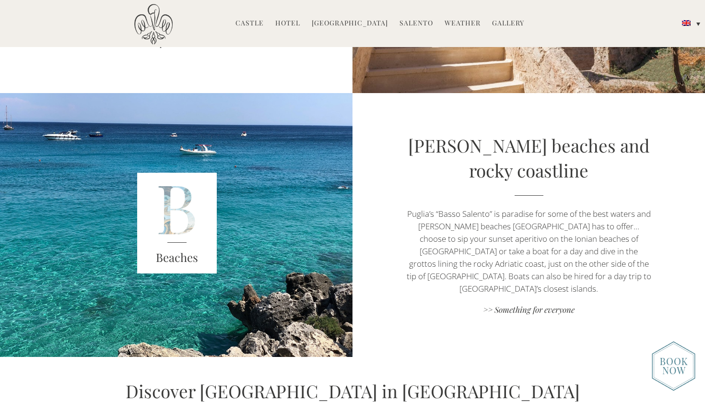
scroll to position [1774, 0]
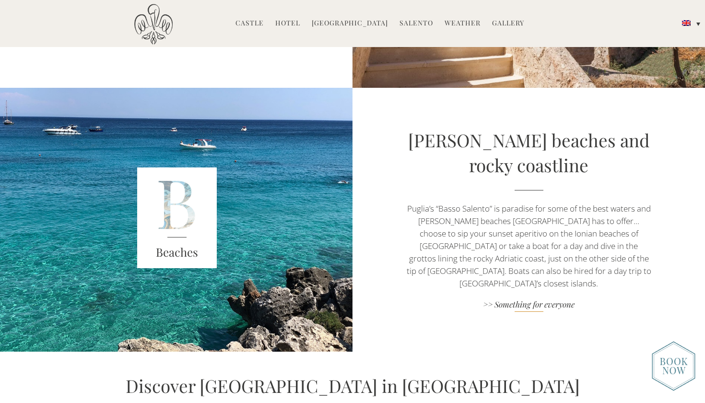
click at [498, 299] on link ">> Something for everyone" at bounding box center [528, 305] width 247 height 13
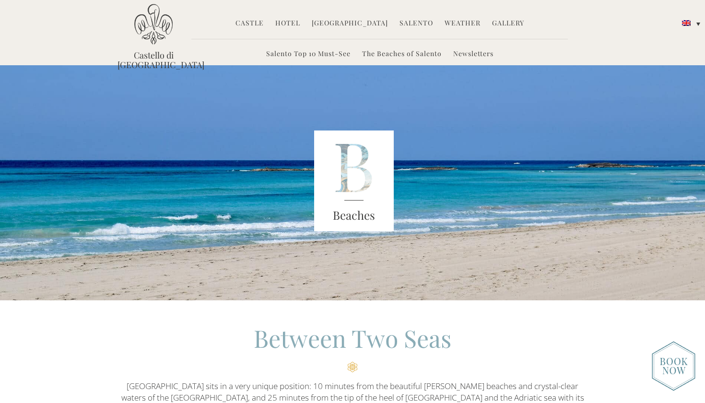
click at [292, 19] on link "Hotel" at bounding box center [287, 23] width 25 height 11
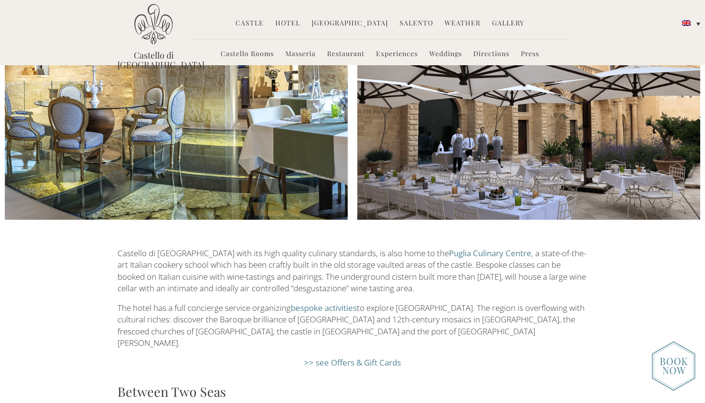
scroll to position [1253, 0]
